Goal: Task Accomplishment & Management: Manage account settings

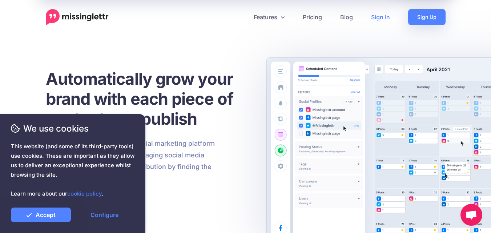
click at [379, 17] on link "Sign In" at bounding box center [380, 17] width 37 height 16
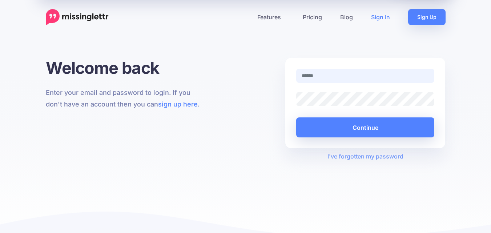
type input "**********"
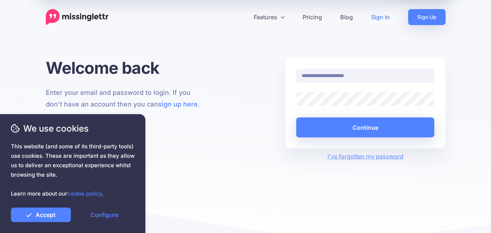
click at [328, 70] on input "**********" at bounding box center [365, 76] width 139 height 14
